Goal: Unclear

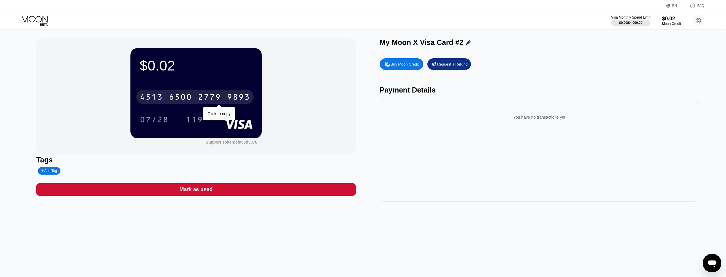
click at [207, 101] on div "2779" at bounding box center [209, 97] width 23 height 9
click at [238, 102] on div "9893" at bounding box center [238, 97] width 23 height 9
click at [202, 102] on div "2779" at bounding box center [209, 97] width 23 height 9
click at [202, 102] on div "* * * *" at bounding box center [209, 97] width 23 height 9
click at [196, 104] on div "[CREDIT_CARD_NUMBER]" at bounding box center [194, 97] width 117 height 15
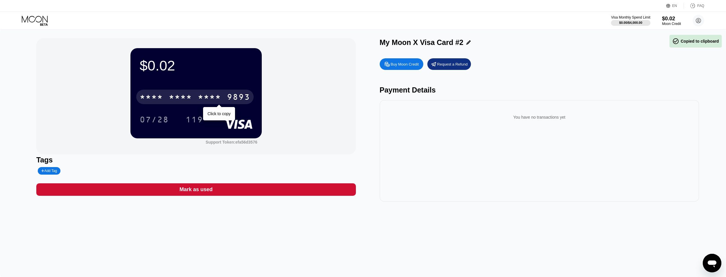
click at [196, 104] on div "* * * * * * * * * * * * 9893" at bounding box center [194, 97] width 117 height 15
click at [175, 97] on div "6500" at bounding box center [180, 97] width 23 height 9
click at [175, 97] on div "* * * *" at bounding box center [180, 97] width 23 height 9
click at [175, 101] on div "6500" at bounding box center [180, 97] width 23 height 9
click at [175, 101] on div "* * * *" at bounding box center [180, 97] width 23 height 9
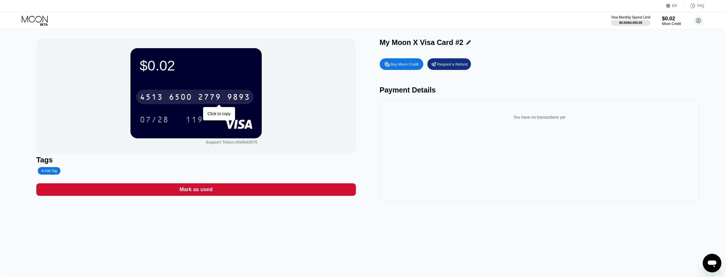
click at [171, 102] on div "6500" at bounding box center [180, 97] width 23 height 9
click at [171, 102] on div "* * * *" at bounding box center [180, 97] width 23 height 9
click at [153, 99] on div "4513" at bounding box center [151, 97] width 23 height 9
